Goal: Task Accomplishment & Management: Manage account settings

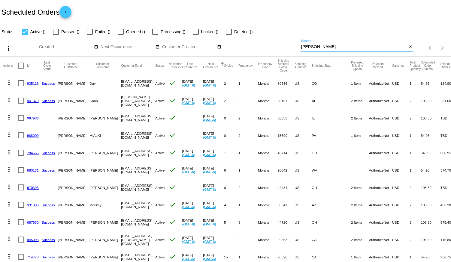
drag, startPoint x: 312, startPoint y: 46, endPoint x: 287, endPoint y: 44, distance: 25.2
click at [288, 44] on div "more_vert Aug Jan Feb Mar [DATE]" at bounding box center [225, 45] width 451 height 21
type input "f"
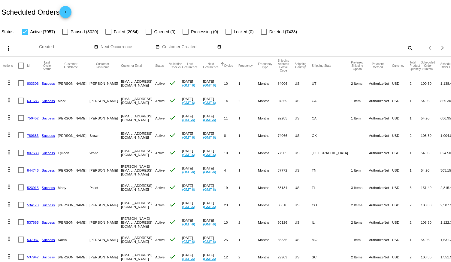
click at [406, 48] on mat-icon "search" at bounding box center [409, 47] width 7 height 9
drag, startPoint x: 318, startPoint y: 45, endPoint x: 241, endPoint y: 57, distance: 78.0
click at [242, 56] on div "more_vert Aug Jan Feb Mar [DATE]" at bounding box center [225, 45] width 451 height 21
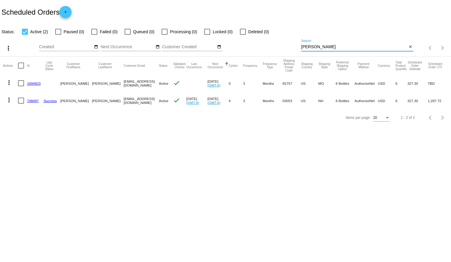
type input "[PERSON_NAME]"
click at [32, 82] on link "1004923" at bounding box center [33, 84] width 13 height 4
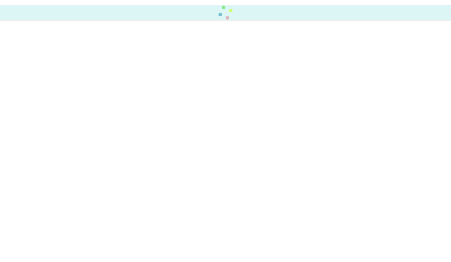
click at [32, 81] on body at bounding box center [225, 131] width 451 height 262
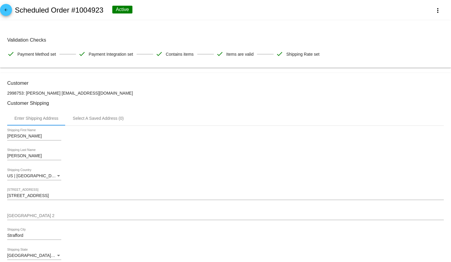
scroll to position [27, 0]
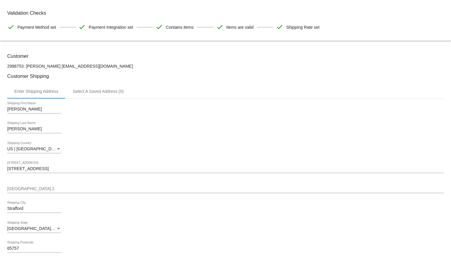
click at [109, 172] on input "[STREET_ADDRESS]" at bounding box center [225, 169] width 436 height 5
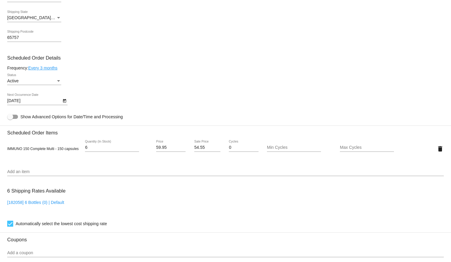
scroll to position [245, 0]
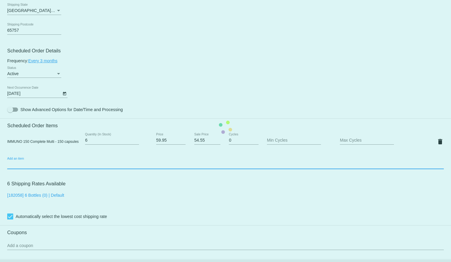
click at [15, 168] on mat-card "Customer 2998753: [PERSON_NAME] [EMAIL_ADDRESS][DOMAIN_NAME] Customer Shipping …" at bounding box center [225, 128] width 451 height 600
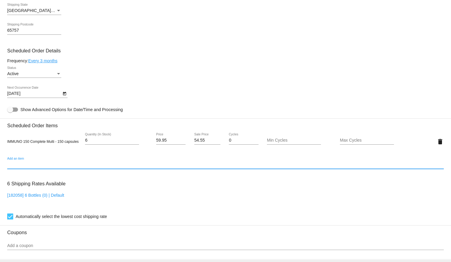
click at [17, 167] on input "Add an item" at bounding box center [225, 165] width 436 height 5
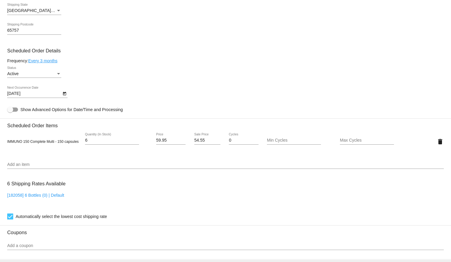
click at [11, 160] on div "Add an item" at bounding box center [225, 163] width 436 height 12
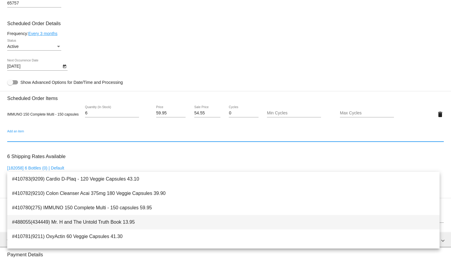
scroll to position [27, 0]
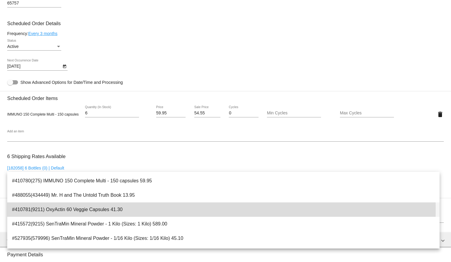
click at [59, 210] on span "#410781(9211) OxyActin 60 Veggie Capsules 41.30" at bounding box center [223, 210] width 422 height 14
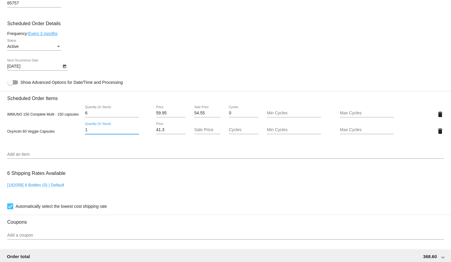
drag, startPoint x: 90, startPoint y: 130, endPoint x: 67, endPoint y: 136, distance: 23.4
click at [67, 136] on div "OxyActin 60 Veggie Capsules 1 Quantity (In Stock) 41.3 Price Sale Price Cycles …" at bounding box center [225, 131] width 436 height 17
type input "2"
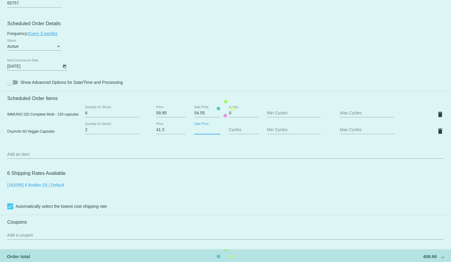
drag, startPoint x: 211, startPoint y: 132, endPoint x: 182, endPoint y: 131, distance: 29.7
click at [182, 131] on div "OxyActin 60 Veggie Capsules 2 Quantity (In Stock) 41.3 Price Sale Price Cycles …" at bounding box center [225, 131] width 436 height 17
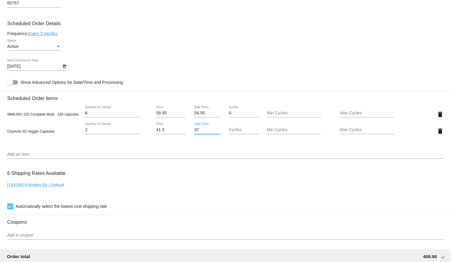
type input "37"
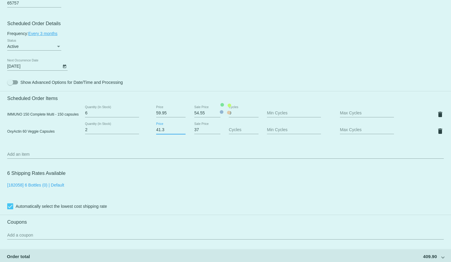
drag, startPoint x: 166, startPoint y: 135, endPoint x: 144, endPoint y: 134, distance: 22.5
click at [144, 134] on mat-card "Customer 2998753: [PERSON_NAME] [EMAIL_ADDRESS][DOMAIN_NAME] Customer Shipping …" at bounding box center [225, 109] width 451 height 617
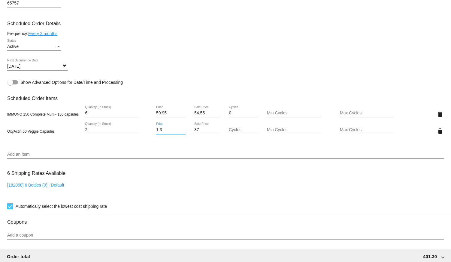
scroll to position [0, 0]
drag, startPoint x: 165, startPoint y: 133, endPoint x: 127, endPoint y: 129, distance: 38.3
click at [127, 129] on div "OxyActin 60 Veggie Capsules 2 Quantity (In Stock) 1.3 Price 37 Sale Price Cycle…" at bounding box center [225, 131] width 436 height 17
drag, startPoint x: 166, startPoint y: 132, endPoint x: 147, endPoint y: 129, distance: 19.4
click at [147, 129] on div "OxyActin 60 Veggie Capsules 2 Quantity (In Stock) 1.3 Price 37 Sale Price Cycle…" at bounding box center [225, 131] width 436 height 17
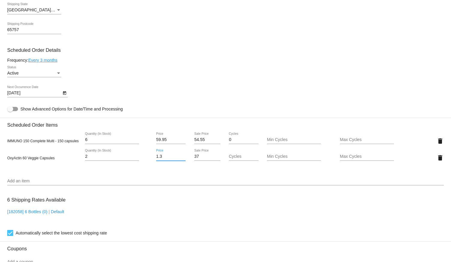
scroll to position [240, 0]
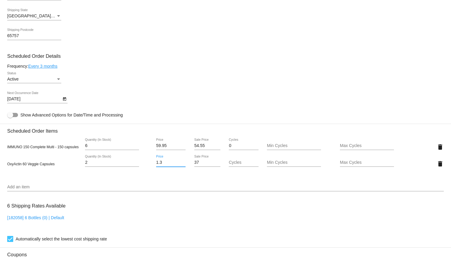
click at [162, 164] on input "1.3" at bounding box center [170, 162] width 29 height 5
type input "1"
type input "37.17"
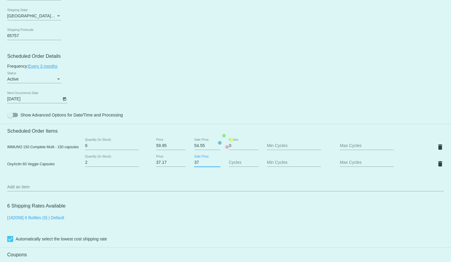
drag, startPoint x: 203, startPoint y: 164, endPoint x: 196, endPoint y: 164, distance: 7.2
click at [196, 164] on input "37" at bounding box center [207, 162] width 26 height 5
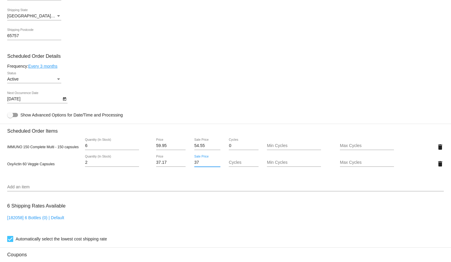
drag, startPoint x: 198, startPoint y: 164, endPoint x: 182, endPoint y: 167, distance: 15.5
click at [182, 167] on div "OxyActin 60 Veggie Capsules 2 Quantity (In Stock) 37.17 Price 37 Sale Price Cyc…" at bounding box center [225, 163] width 436 height 17
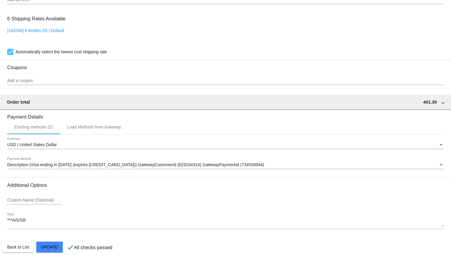
scroll to position [431, 0]
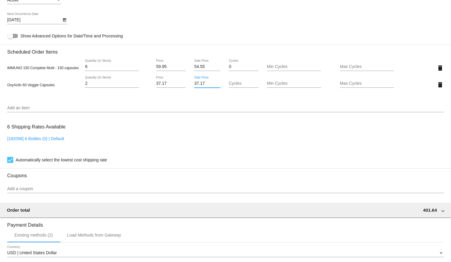
scroll to position [327, 0]
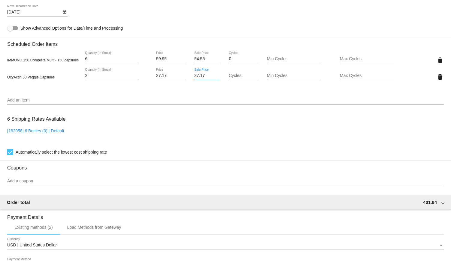
type input "37.17"
click at [22, 184] on mat-card "Customer 2998753: [PERSON_NAME] [EMAIL_ADDRESS][DOMAIN_NAME] Customer Shipping …" at bounding box center [225, 54] width 451 height 617
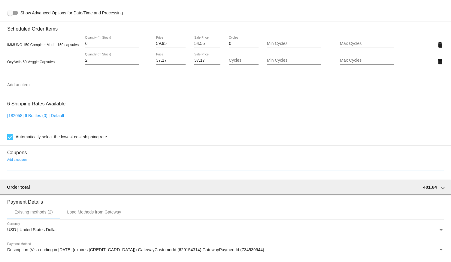
scroll to position [354, 0]
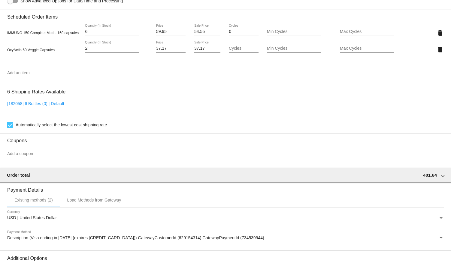
click at [174, 144] on h3 "Coupons" at bounding box center [225, 138] width 436 height 10
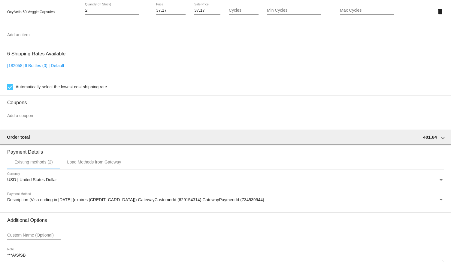
scroll to position [431, 0]
